Goal: Find specific page/section: Find specific page/section

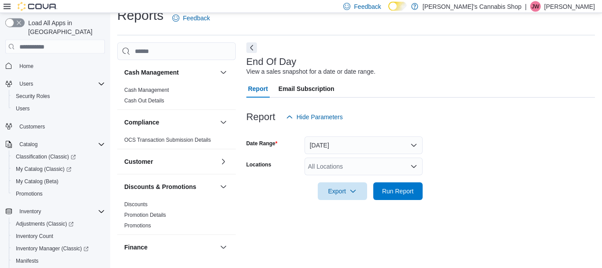
scroll to position [14, 0]
click at [25, 63] on span "Home" at bounding box center [26, 66] width 14 height 7
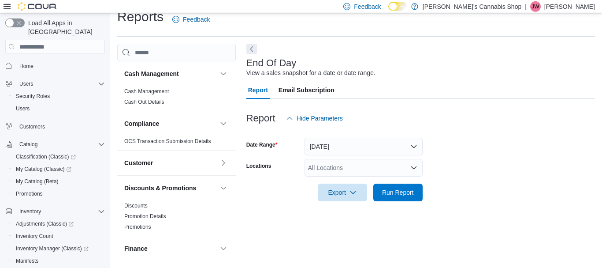
scroll to position [14, 0]
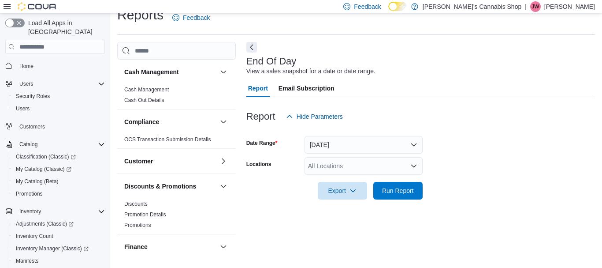
click at [55, 61] on span "Home" at bounding box center [60, 65] width 89 height 11
